Goal: Information Seeking & Learning: Check status

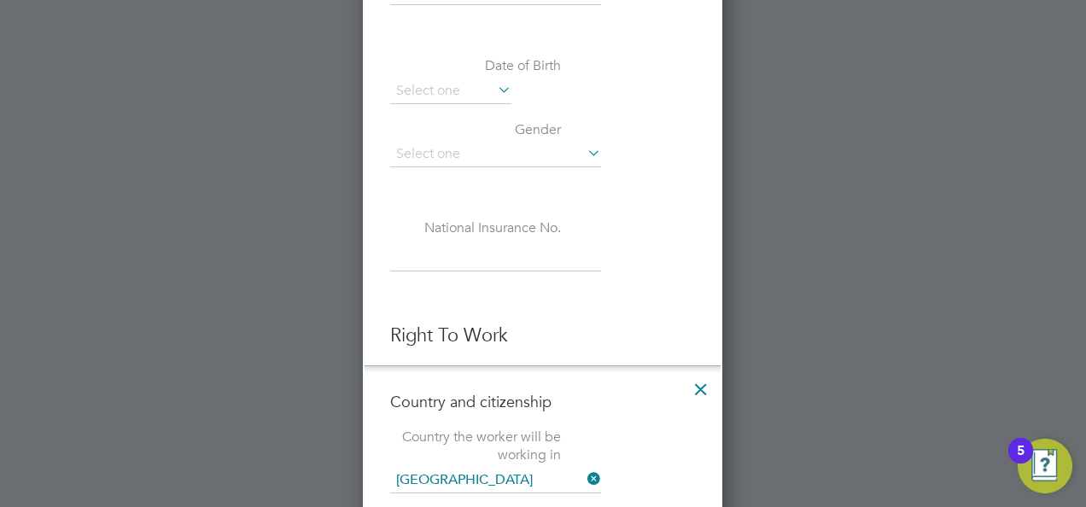
scroll to position [2602, 360]
click at [781, 177] on div at bounding box center [543, 253] width 1086 height 507
click at [704, 389] on icon at bounding box center [701, 385] width 31 height 31
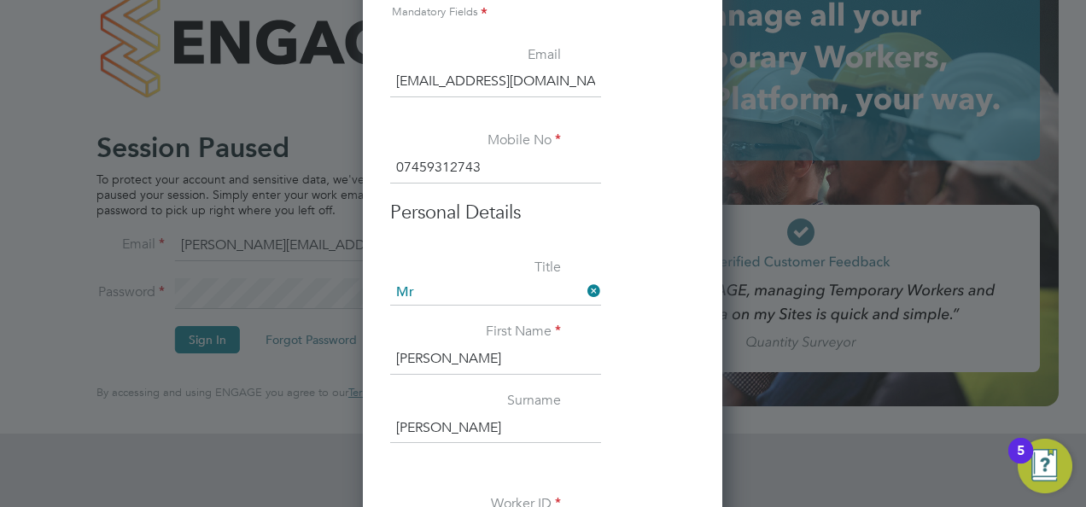
scroll to position [0, 0]
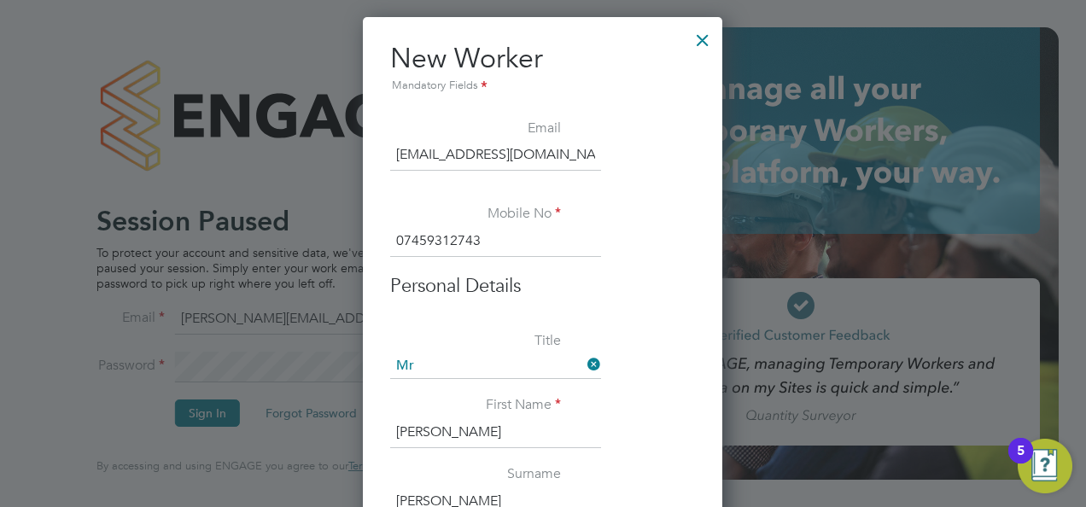
click at [713, 33] on div at bounding box center [703, 35] width 31 height 31
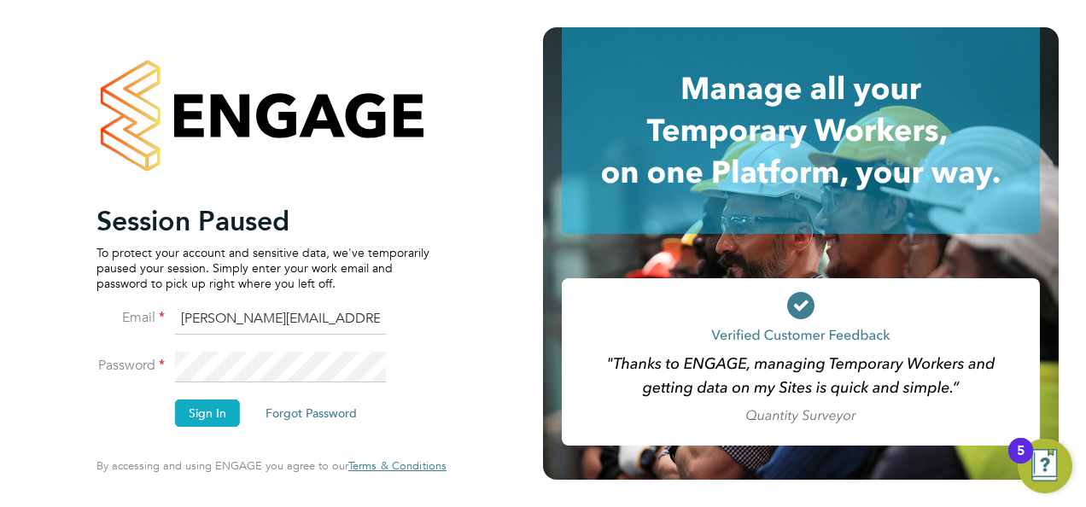
click at [208, 420] on button "Sign In" at bounding box center [207, 413] width 65 height 27
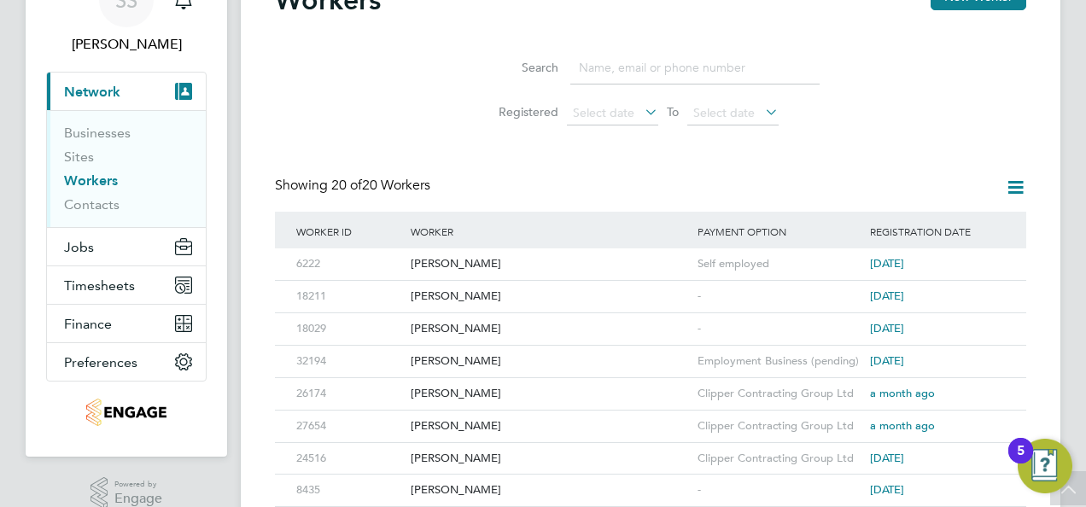
scroll to position [85, 0]
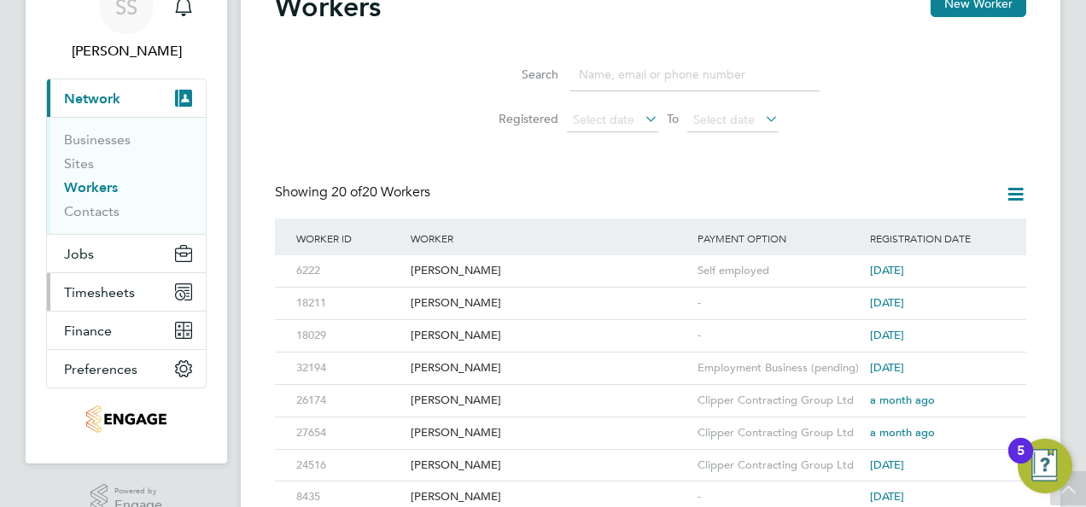
click at [109, 296] on span "Timesheets" at bounding box center [99, 292] width 71 height 16
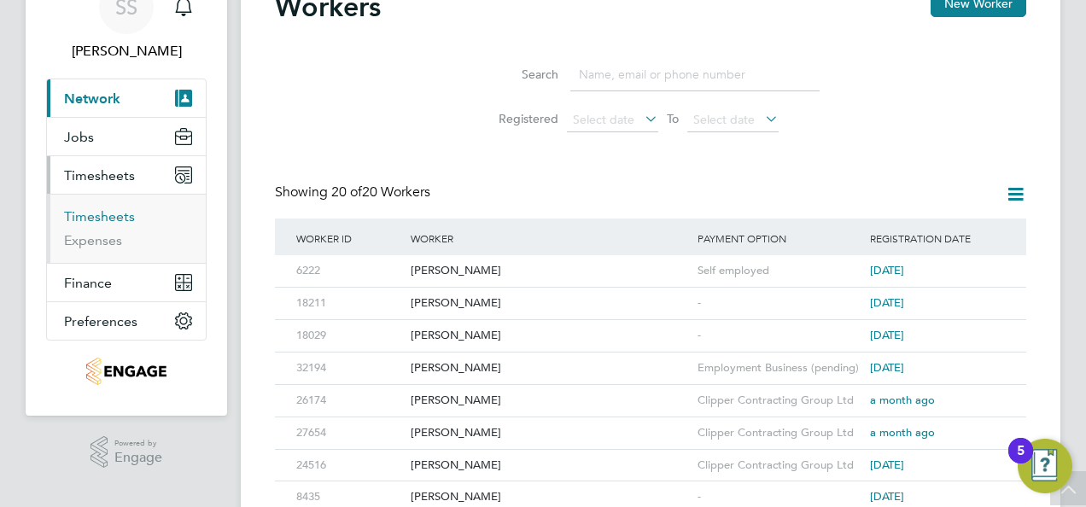
click at [109, 214] on link "Timesheets" at bounding box center [99, 216] width 71 height 16
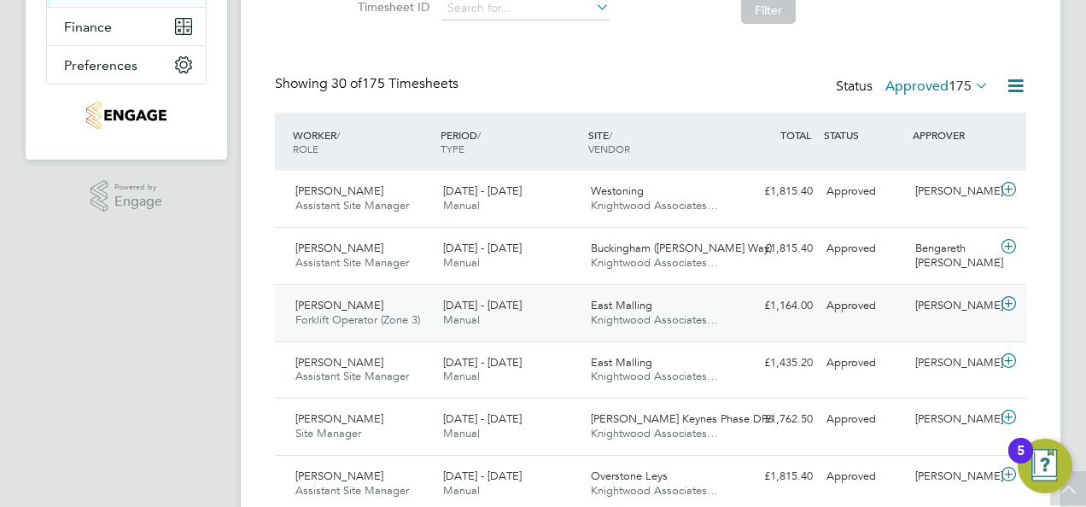
click at [326, 301] on span "Jamie Wood" at bounding box center [340, 305] width 88 height 15
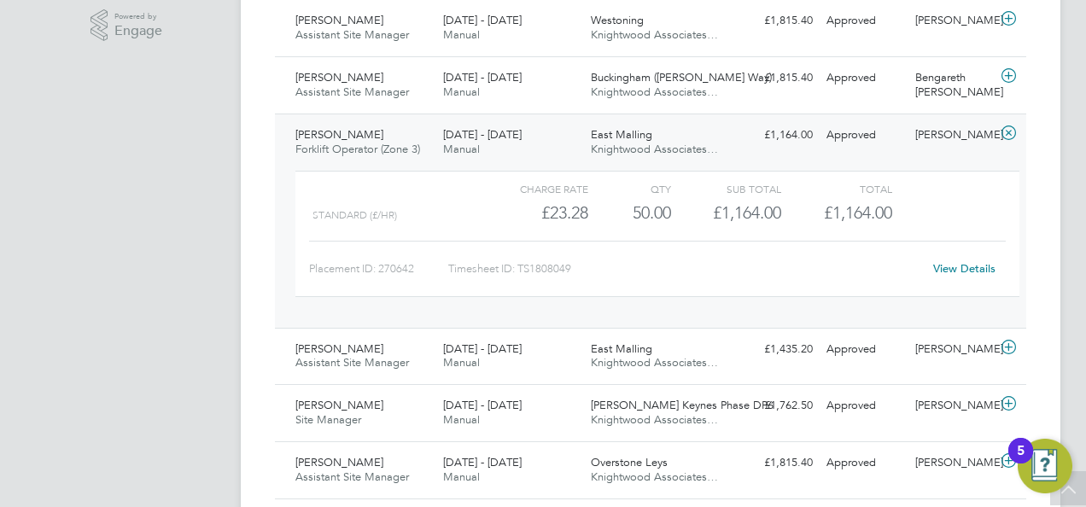
click at [965, 263] on link "View Details" at bounding box center [965, 268] width 62 height 15
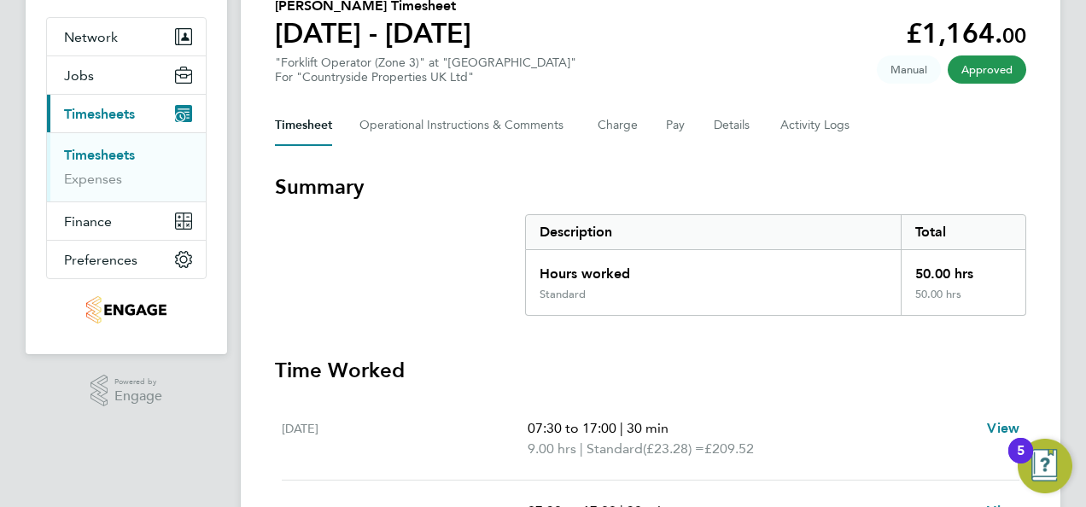
scroll to position [146, 0]
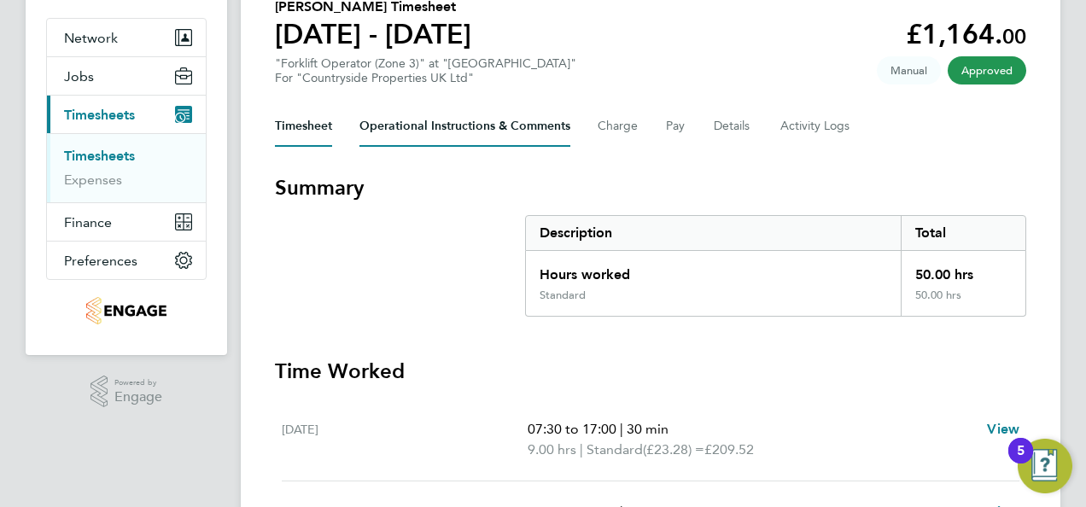
click at [441, 131] on Comments-tab "Operational Instructions & Comments" at bounding box center [465, 126] width 211 height 41
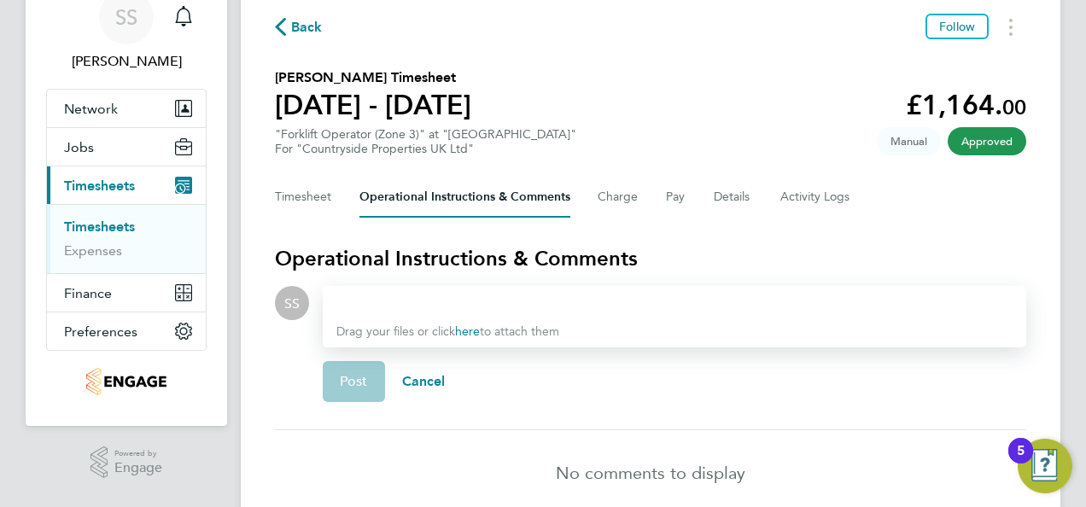
scroll to position [152, 0]
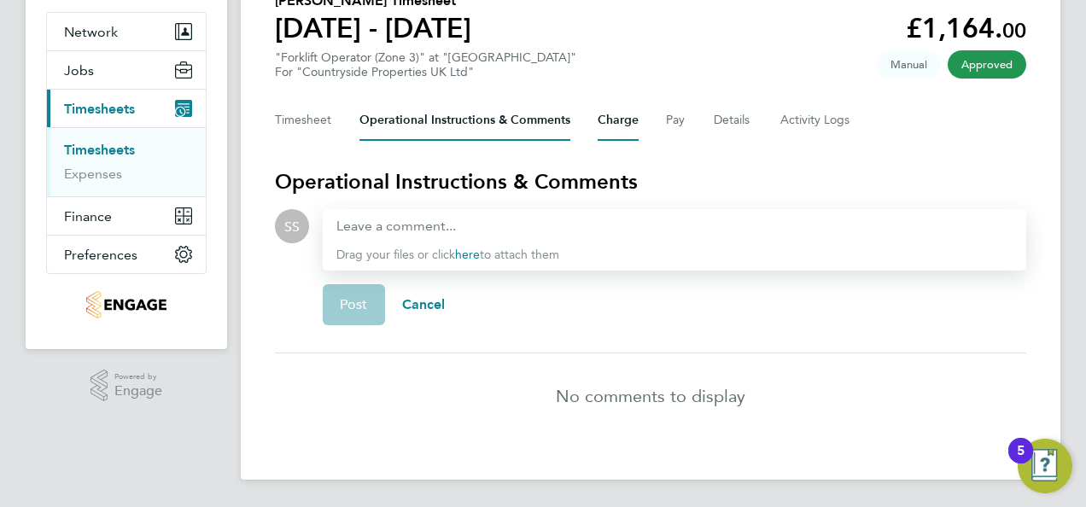
click at [622, 117] on button "Charge" at bounding box center [618, 120] width 41 height 41
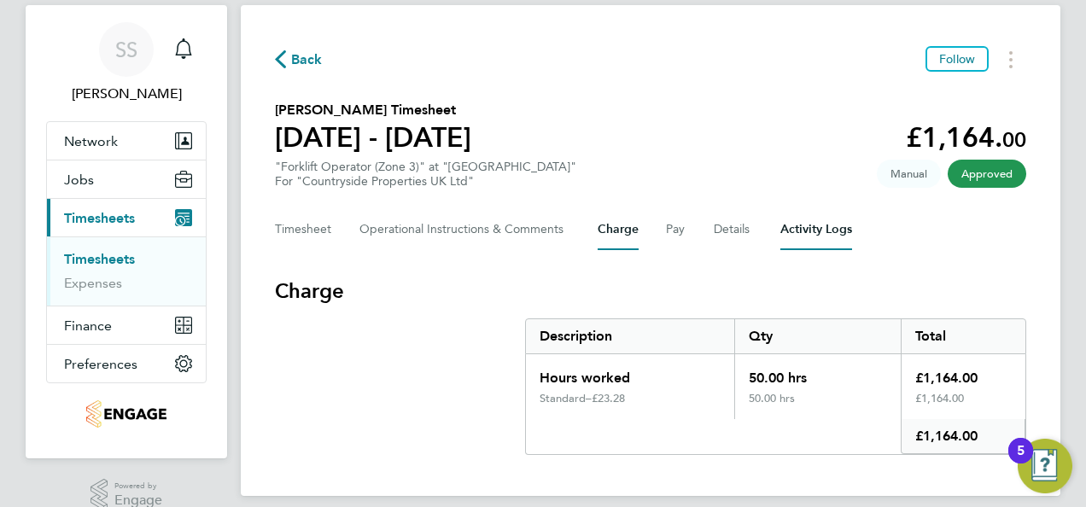
scroll to position [65, 0]
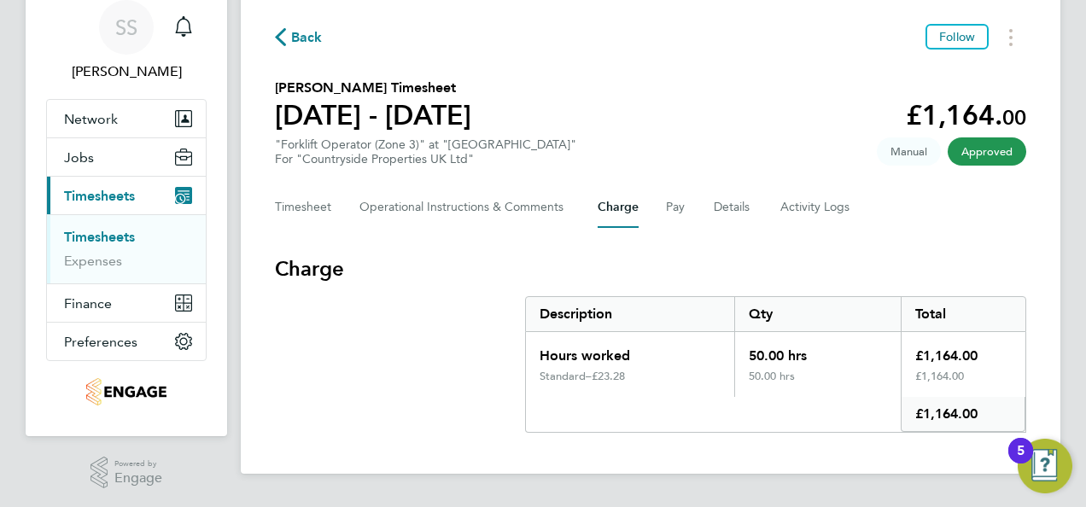
click at [711, 198] on div "Timesheet Operational Instructions & Comments Charge Pay Details Activity Logs" at bounding box center [651, 207] width 752 height 41
click at [719, 202] on button "Details" at bounding box center [733, 207] width 39 height 41
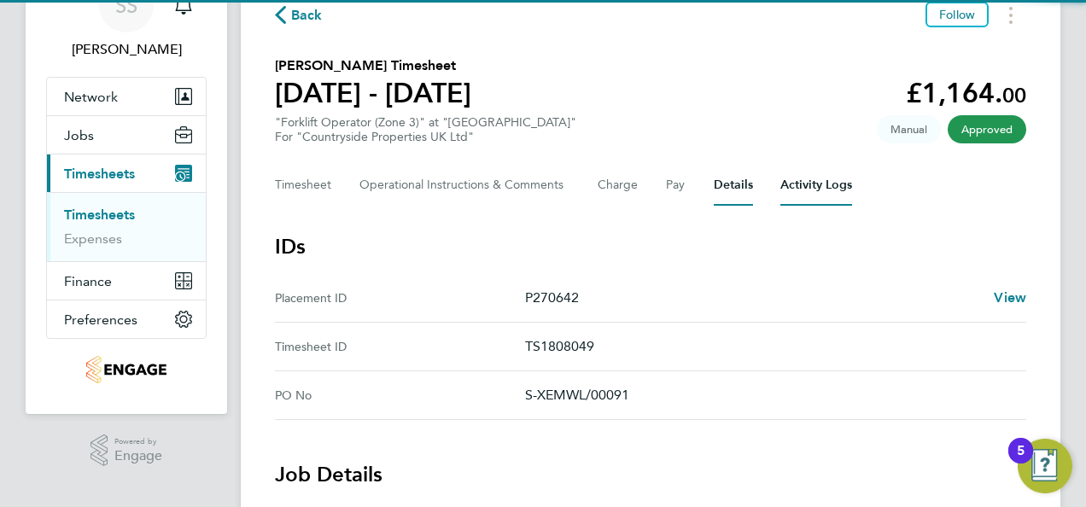
scroll to position [171, 0]
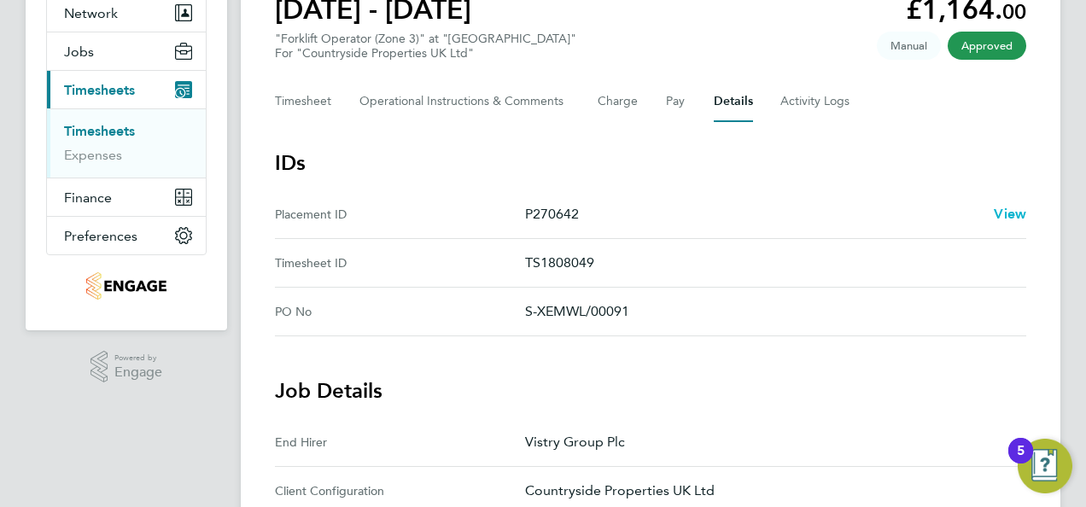
click at [1016, 211] on span "View" at bounding box center [1010, 214] width 32 height 16
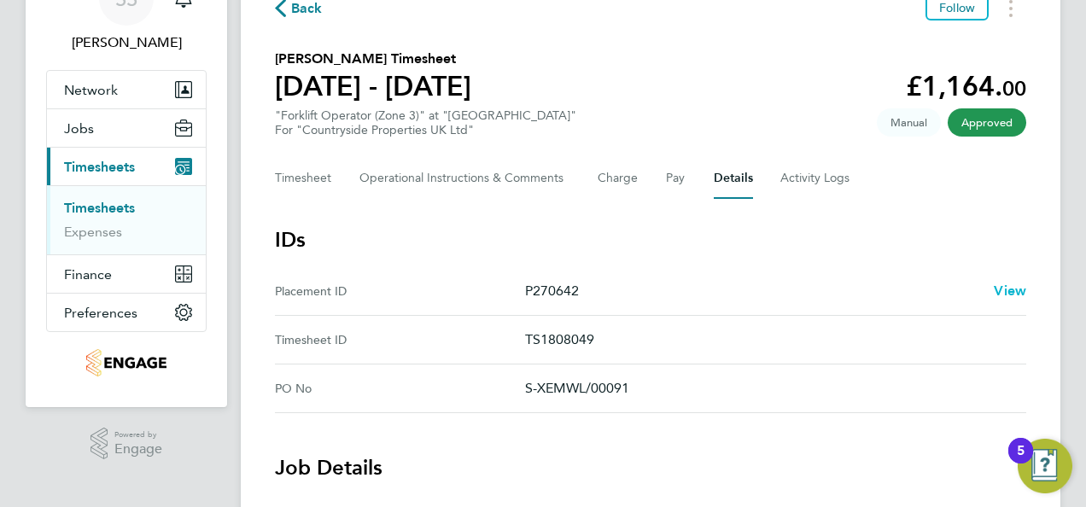
scroll to position [0, 0]
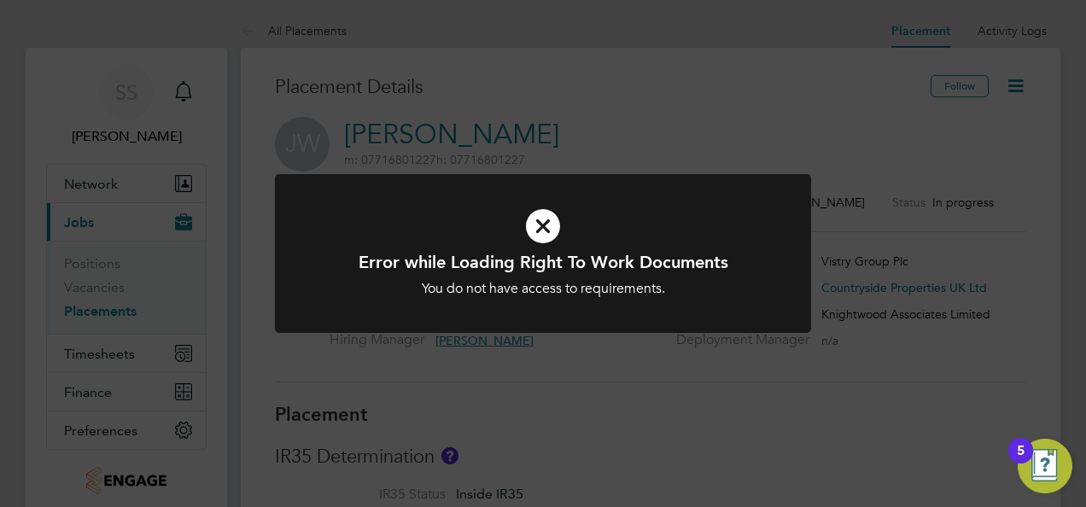
click at [547, 227] on icon at bounding box center [543, 226] width 444 height 67
click at [548, 227] on icon at bounding box center [543, 226] width 444 height 67
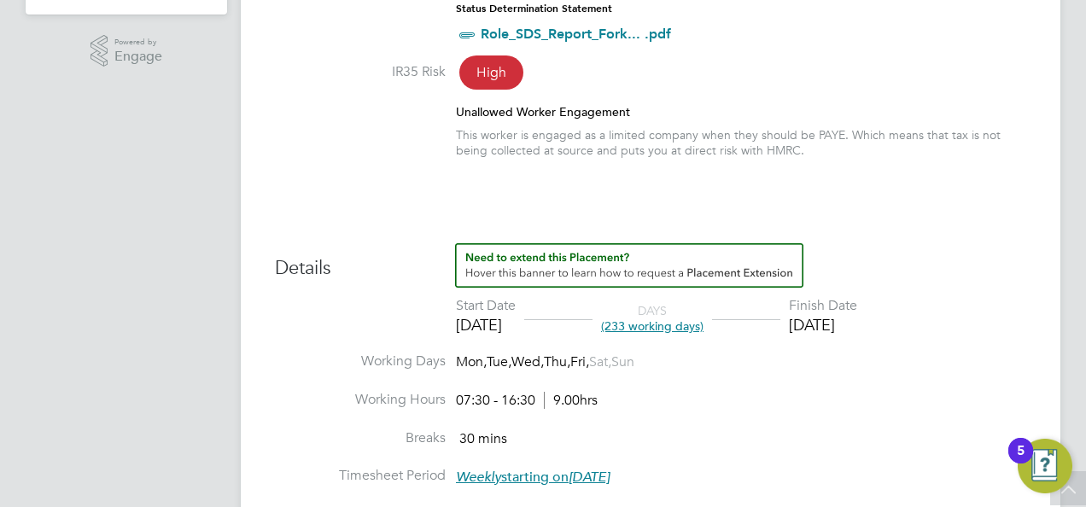
scroll to position [512, 0]
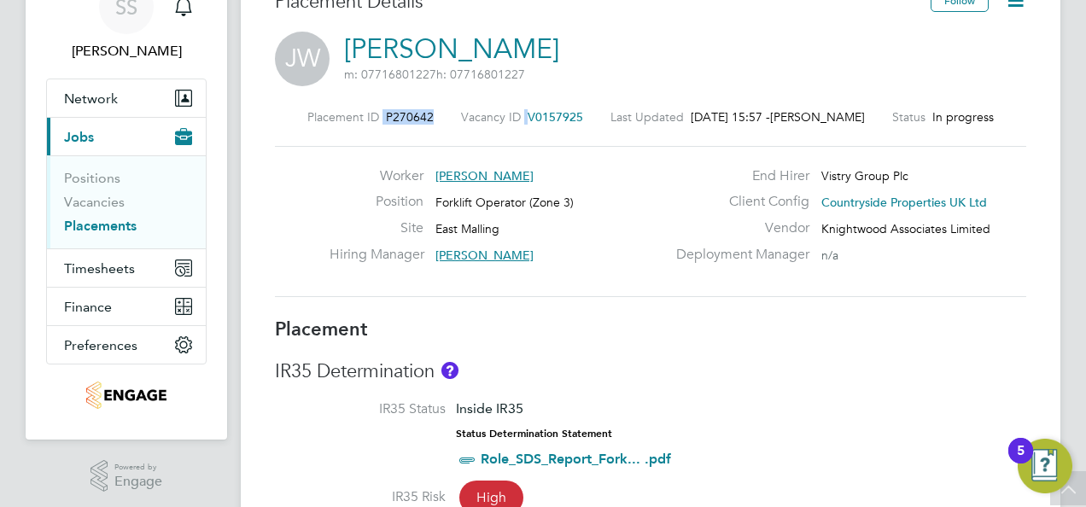
drag, startPoint x: 579, startPoint y: 116, endPoint x: 303, endPoint y: 114, distance: 275.9
click at [303, 114] on div "Placement ID P270642 Vacancy ID V0157925 Last Updated 27 Aug 2025, 15:57 - Rich…" at bounding box center [651, 116] width 752 height 15
drag, startPoint x: 303, startPoint y: 114, endPoint x: 329, endPoint y: 131, distance: 30.8
click at [329, 131] on div "Placement ID P270642 Vacancy ID V0157925 Last Updated 27 Aug 2025, 15:57 - Rich…" at bounding box center [651, 203] width 752 height 229
click at [307, 114] on label "Placement ID" at bounding box center [343, 116] width 72 height 15
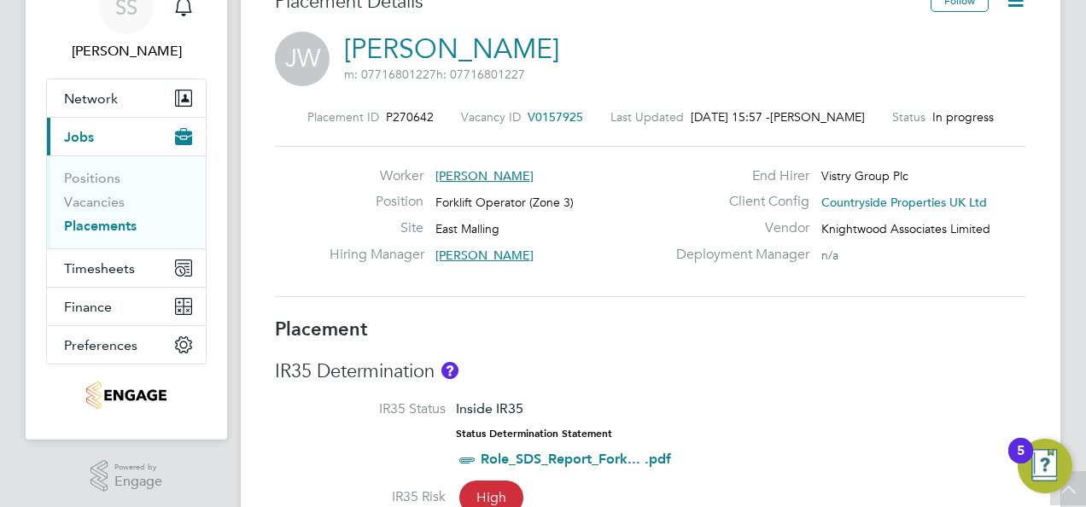
drag, startPoint x: 304, startPoint y: 120, endPoint x: 574, endPoint y: 114, distance: 270.0
click at [555, 114] on div "Placement ID P270642 Vacancy ID V0157925 Last Updated 27 Aug 2025, 15:57 - Rich…" at bounding box center [651, 116] width 752 height 15
drag, startPoint x: 586, startPoint y: 111, endPoint x: 447, endPoint y: 114, distance: 139.3
click at [447, 114] on div "Placement ID P270642 Vacancy ID V0157925 Last Updated 27 Aug 2025, 15:57 - Rich…" at bounding box center [651, 116] width 752 height 15
